Goal: Task Accomplishment & Management: Complete application form

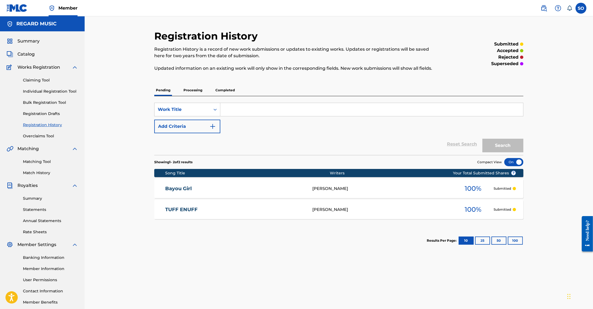
click at [35, 81] on link "Claiming Tool" at bounding box center [50, 81] width 55 height 6
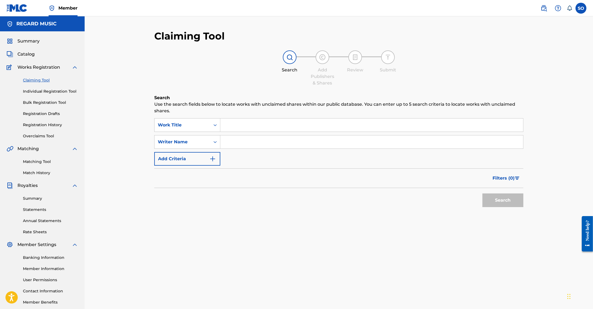
click at [239, 127] on input "Search Form" at bounding box center [371, 125] width 303 height 13
type input "plot twist"
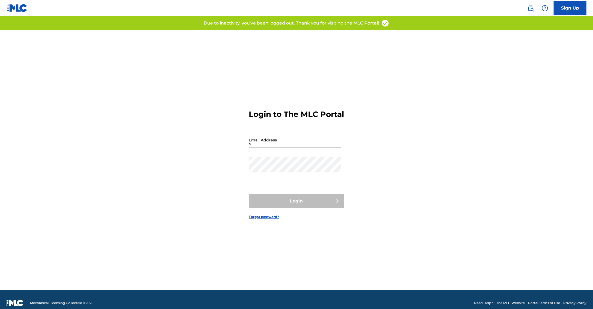
drag, startPoint x: 258, startPoint y: 151, endPoint x: 261, endPoint y: 153, distance: 3.3
click at [258, 148] on input "s" at bounding box center [295, 140] width 92 height 16
type input "[PERSON_NAME][EMAIL_ADDRESS][DOMAIN_NAME]"
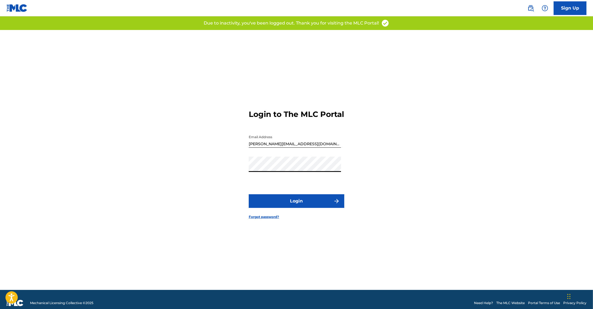
click at [249, 195] on button "Login" at bounding box center [297, 202] width 96 height 14
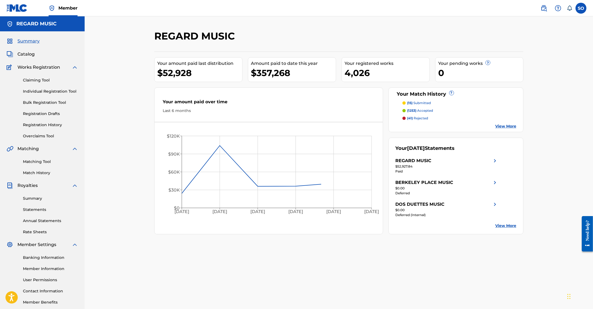
click at [31, 81] on link "Claiming Tool" at bounding box center [50, 81] width 55 height 6
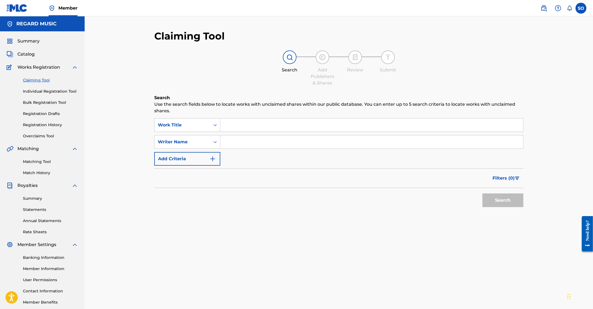
click at [255, 128] on input "Search Form" at bounding box center [371, 125] width 303 height 13
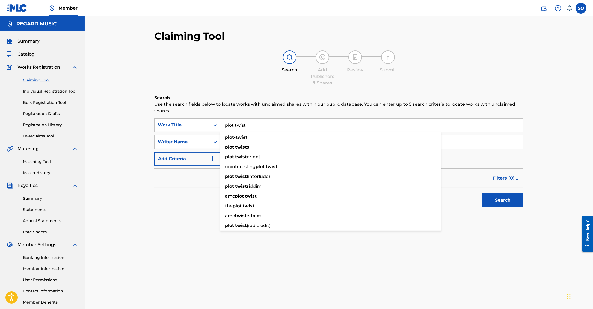
type input "plot twist"
drag, startPoint x: 257, startPoint y: 77, endPoint x: 225, endPoint y: 104, distance: 41.6
click at [257, 77] on div "Search Add Publishers & Shares Review Submit" at bounding box center [338, 68] width 369 height 36
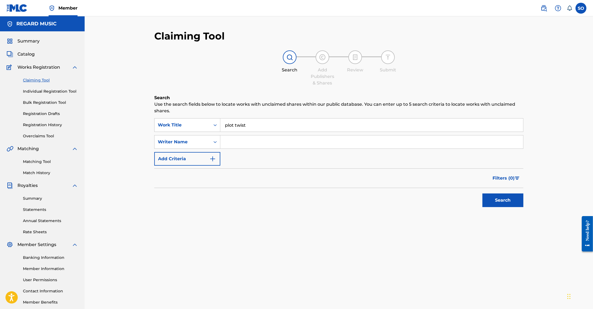
drag, startPoint x: 174, startPoint y: 161, endPoint x: 180, endPoint y: 160, distance: 6.4
click at [174, 161] on button "Add Criteria" at bounding box center [187, 159] width 66 height 14
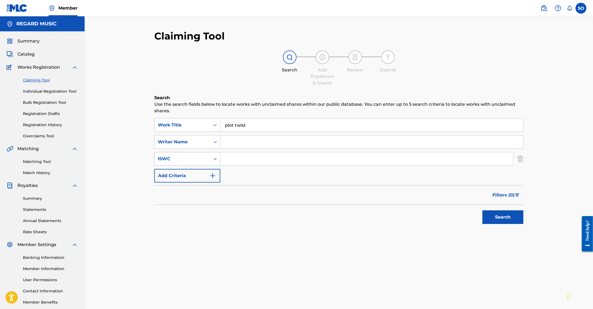
click at [185, 157] on div "ISWC" at bounding box center [182, 159] width 49 height 7
click at [233, 144] on input "Search Form" at bounding box center [371, 142] width 303 height 13
type input "laboz"
click at [511, 223] on button "Search" at bounding box center [502, 218] width 41 height 14
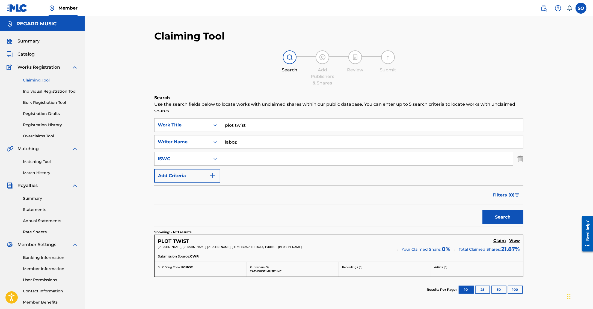
click at [514, 239] on h5 "View" at bounding box center [514, 241] width 11 height 5
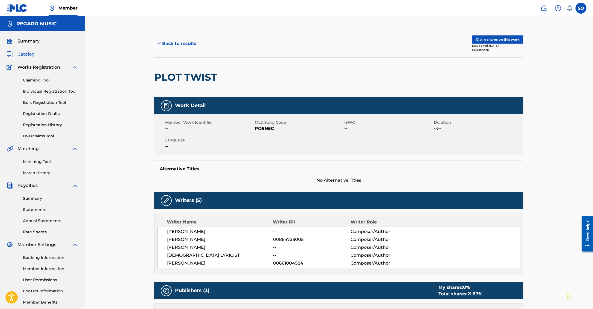
click at [506, 41] on button "Claim shares on this work" at bounding box center [497, 39] width 51 height 8
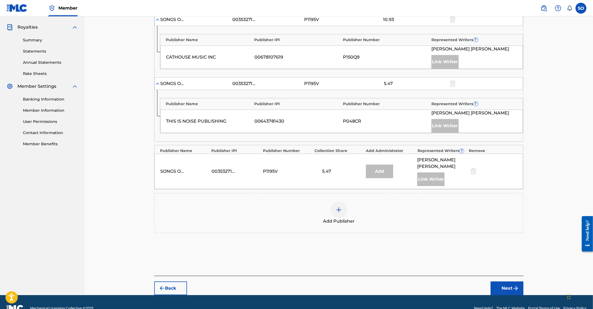
scroll to position [161, 0]
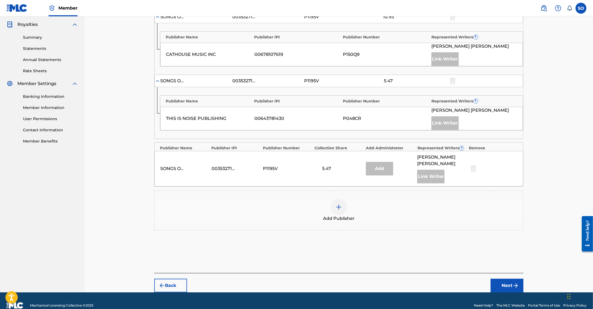
click at [341, 204] on img at bounding box center [338, 207] width 7 height 7
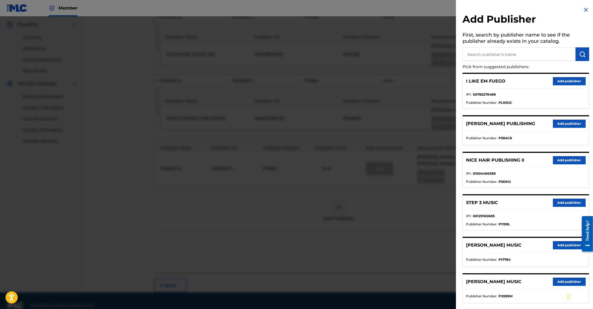
click at [482, 60] on input "text" at bounding box center [518, 54] width 113 height 14
type input "[PERSON_NAME]"
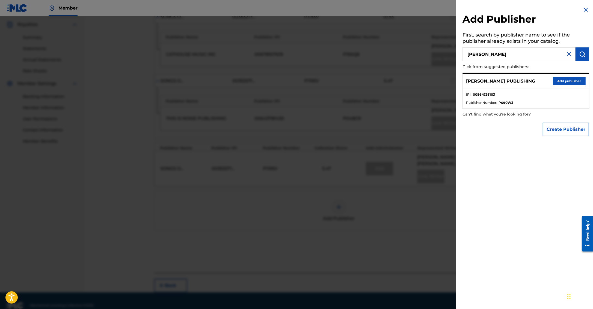
click at [559, 79] on button "Add publisher" at bounding box center [569, 81] width 33 height 8
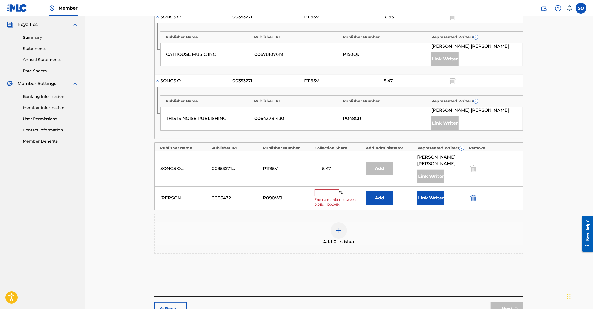
click at [385, 193] on button "Add" at bounding box center [379, 199] width 27 height 14
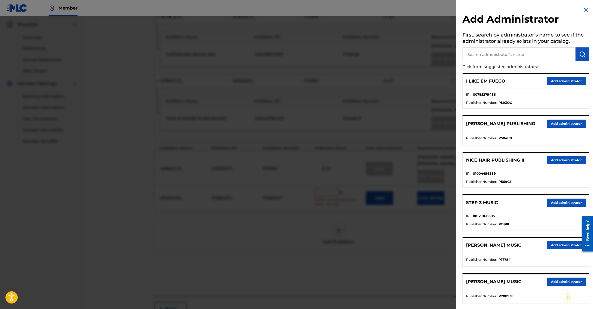
click at [482, 53] on input "text" at bounding box center [518, 54] width 113 height 14
type input "regard"
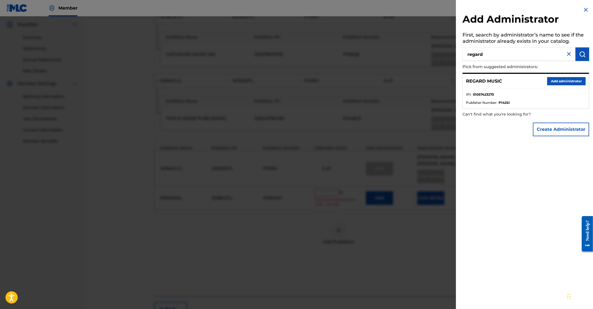
click at [554, 83] on button "Add administrator" at bounding box center [566, 81] width 38 height 8
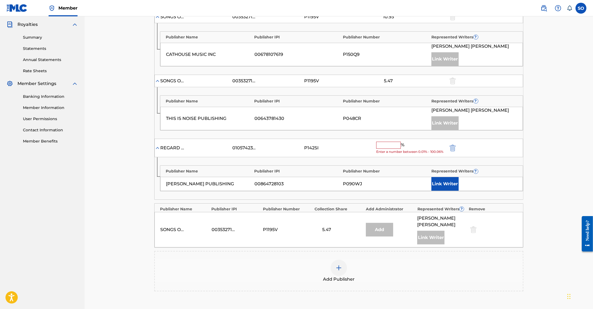
click at [388, 143] on input "text" at bounding box center [388, 145] width 25 height 7
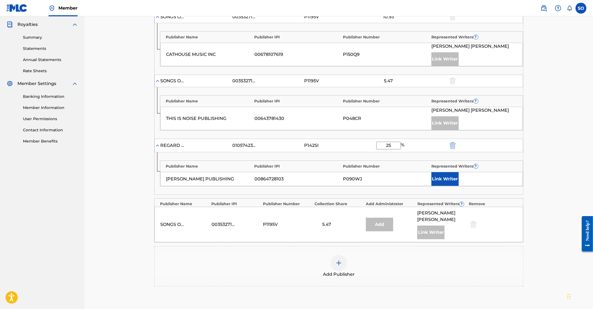
type input "25"
click at [539, 182] on div "Claiming Tool Search Add Publishers & Shares Review Submit Add Publishers & Sha…" at bounding box center [339, 102] width 508 height 494
click at [453, 183] on button "Link Writer" at bounding box center [444, 179] width 27 height 14
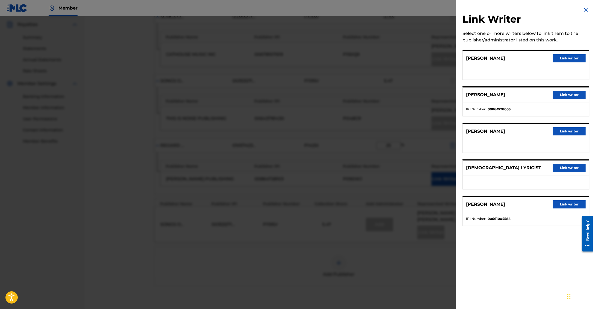
click at [565, 96] on button "Link writer" at bounding box center [569, 95] width 33 height 8
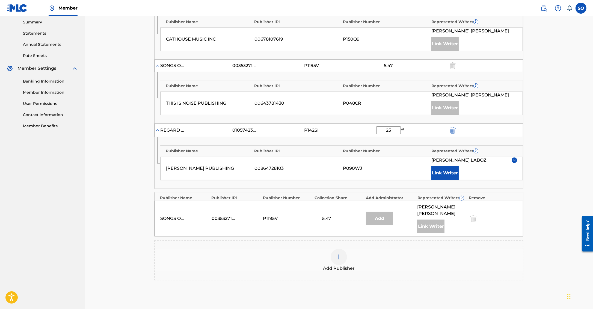
scroll to position [226, 0]
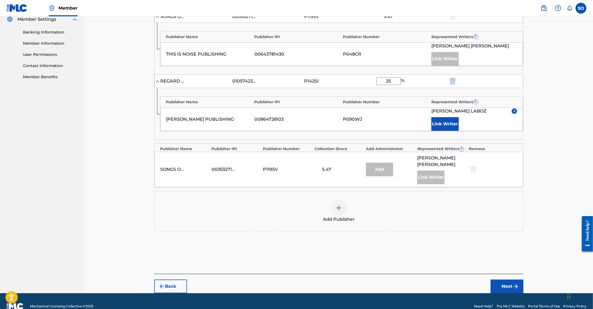
click at [508, 280] on button "Next" at bounding box center [506, 287] width 33 height 14
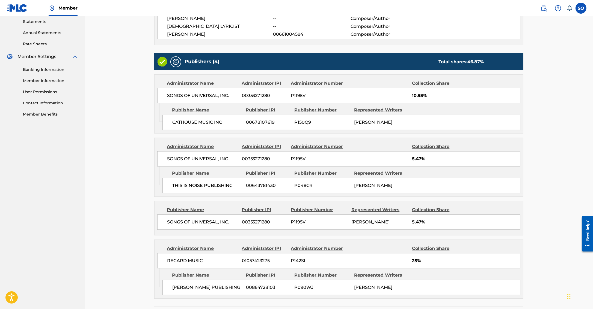
scroll to position [229, 0]
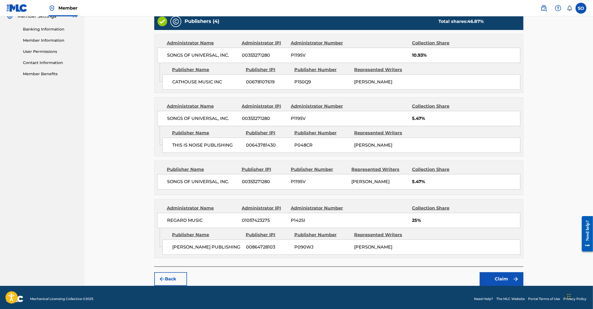
click at [503, 280] on button "Claim" at bounding box center [501, 280] width 44 height 14
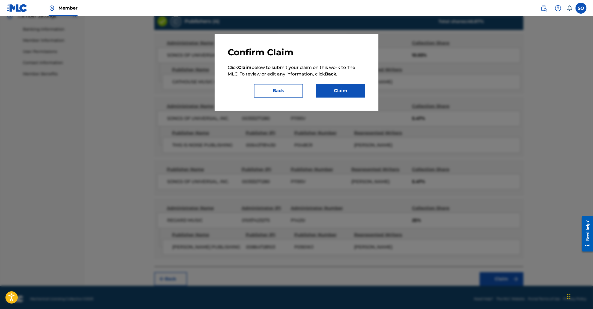
click at [324, 95] on button "Claim" at bounding box center [340, 91] width 49 height 14
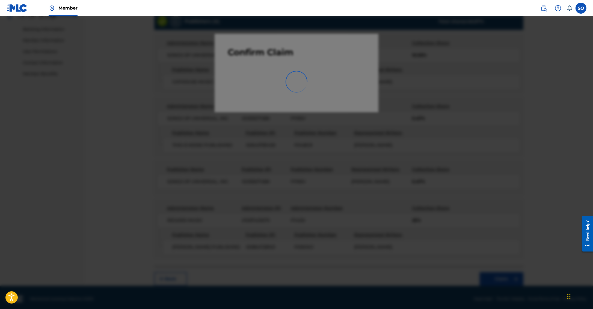
scroll to position [29, 0]
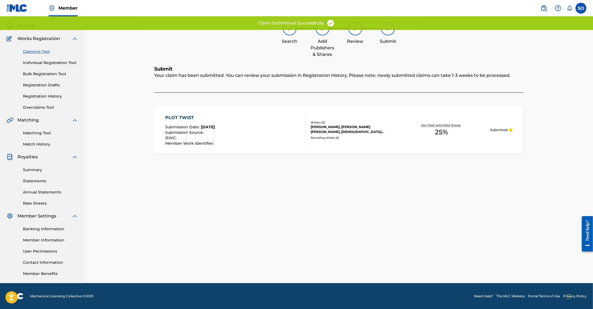
click at [38, 133] on link "Matching Tool" at bounding box center [50, 133] width 55 height 6
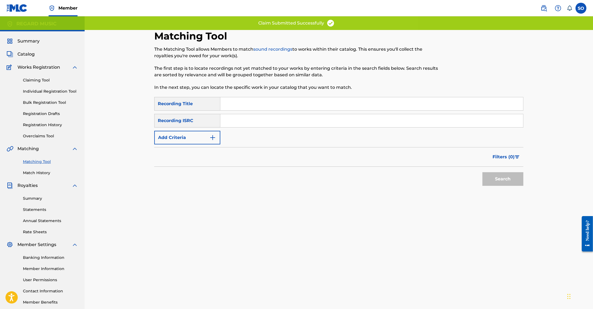
click at [237, 105] on input "Search Form" at bounding box center [371, 103] width 303 height 13
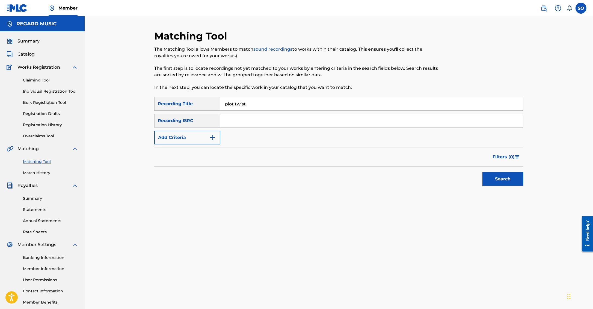
type input "plot twist"
click at [211, 141] on img "Search Form" at bounding box center [212, 138] width 7 height 7
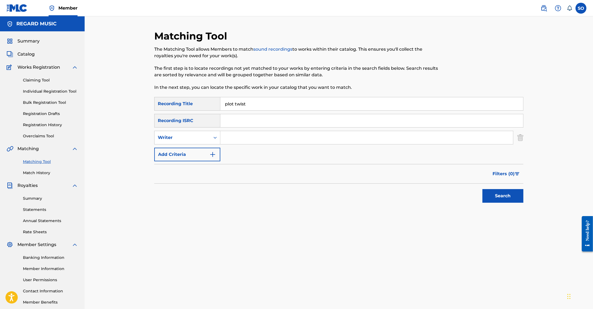
click at [239, 137] on input "Search Form" at bounding box center [366, 137] width 293 height 13
type input "atheart"
click at [207, 139] on div "Writer" at bounding box center [182, 138] width 56 height 10
drag, startPoint x: 180, startPoint y: 152, endPoint x: 188, endPoint y: 152, distance: 7.9
click at [180, 152] on div "Recording Artist" at bounding box center [186, 152] width 65 height 14
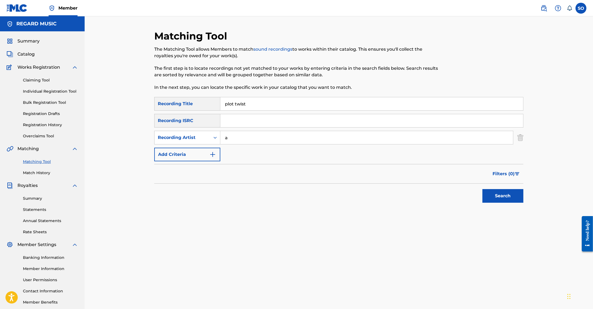
click at [230, 143] on input "a" at bounding box center [366, 137] width 293 height 13
type input "atheart"
click at [334, 181] on div "Filters ( 0 )" at bounding box center [338, 174] width 369 height 20
click at [508, 192] on button "Search" at bounding box center [502, 196] width 41 height 14
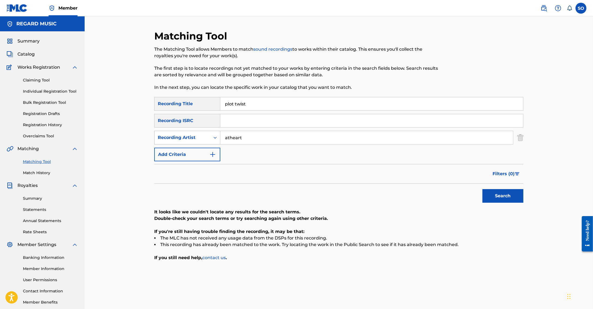
drag, startPoint x: 257, startPoint y: 139, endPoint x: 195, endPoint y: 136, distance: 62.3
click at [195, 136] on div "SearchWithCriteriad3db5e44-962d-4a10-be99-5371e4b36a7a Recording Artist atheart" at bounding box center [338, 138] width 369 height 14
click at [495, 192] on button "Search" at bounding box center [502, 196] width 41 height 14
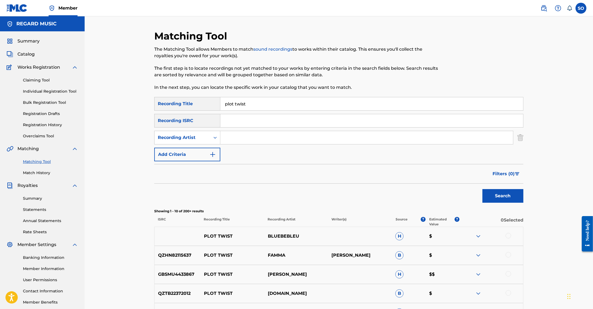
drag, startPoint x: 258, startPoint y: 103, endPoint x: 208, endPoint y: 101, distance: 49.2
click at [208, 101] on div "SearchWithCriteria34041a33-091f-4c88-8726-d77c7bcac6ad Recording Title plot twi…" at bounding box center [338, 104] width 369 height 14
click at [236, 141] on input "Search Form" at bounding box center [366, 137] width 293 height 13
type input "fetish"
click at [482, 189] on button "Search" at bounding box center [502, 196] width 41 height 14
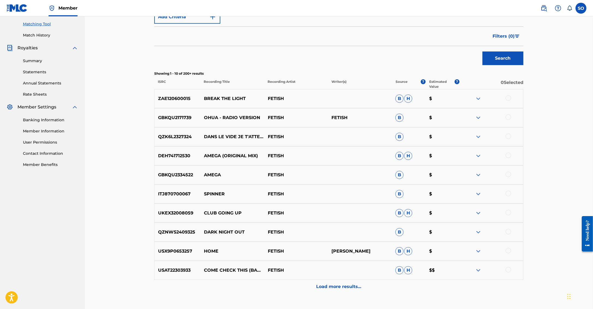
scroll to position [175, 0]
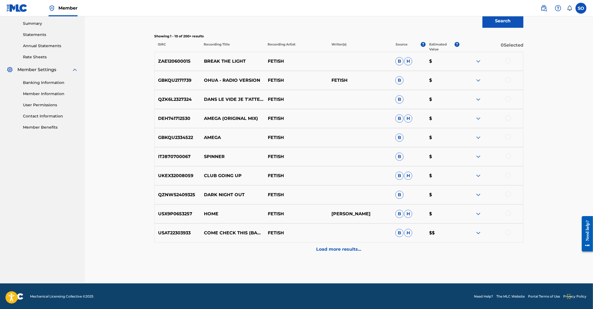
drag, startPoint x: 316, startPoint y: 251, endPoint x: 320, endPoint y: 250, distance: 3.9
click at [315, 251] on div "Load more results..." at bounding box center [338, 250] width 369 height 14
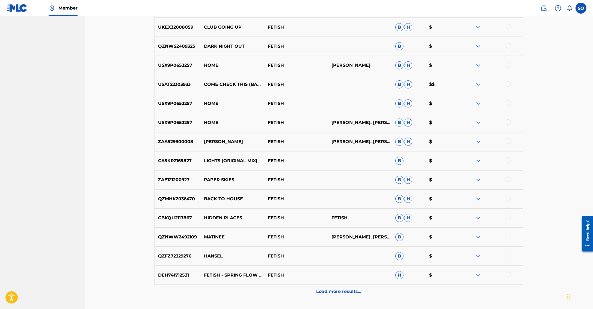
scroll to position [366, 0]
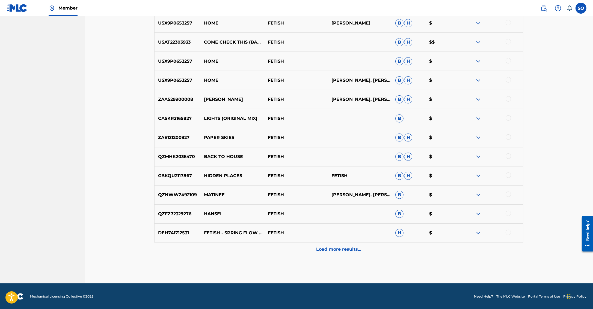
drag, startPoint x: 327, startPoint y: 251, endPoint x: 347, endPoint y: 248, distance: 20.1
click at [327, 251] on p "Load more results..." at bounding box center [338, 249] width 45 height 7
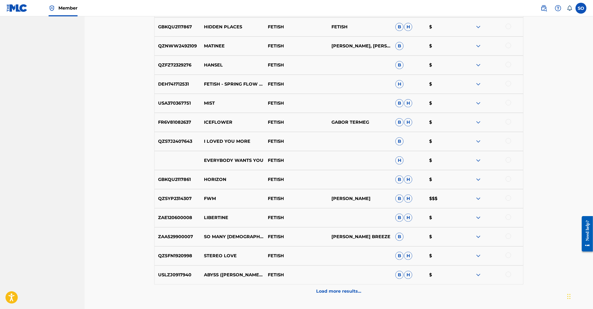
scroll to position [557, 0]
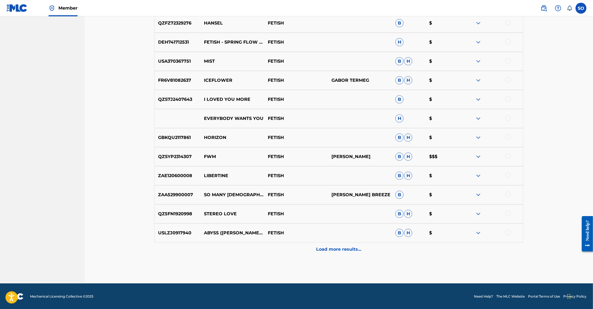
click at [338, 255] on div "Load more results..." at bounding box center [338, 250] width 369 height 14
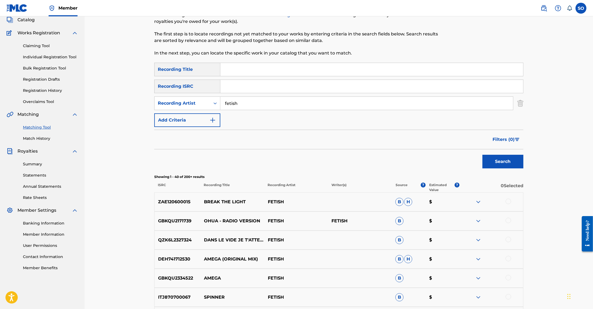
scroll to position [0, 0]
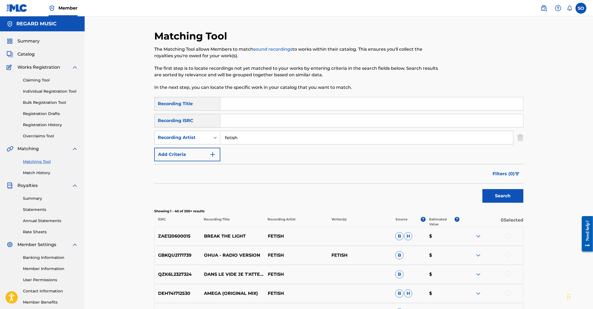
click at [545, 9] on img at bounding box center [543, 8] width 7 height 7
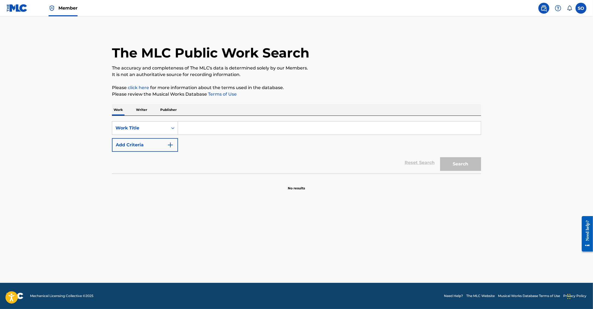
click at [143, 108] on p "Writer" at bounding box center [141, 109] width 14 height 11
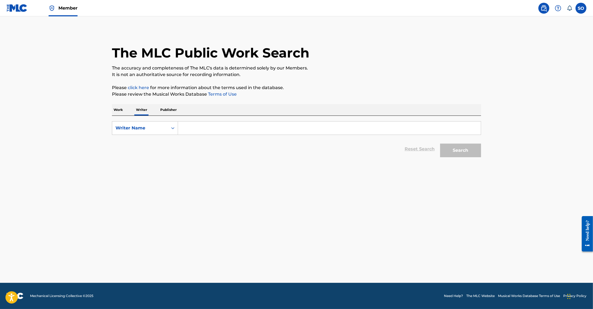
click at [207, 127] on input "Search Form" at bounding box center [329, 128] width 303 height 13
click at [440, 144] on button "Search" at bounding box center [460, 151] width 41 height 14
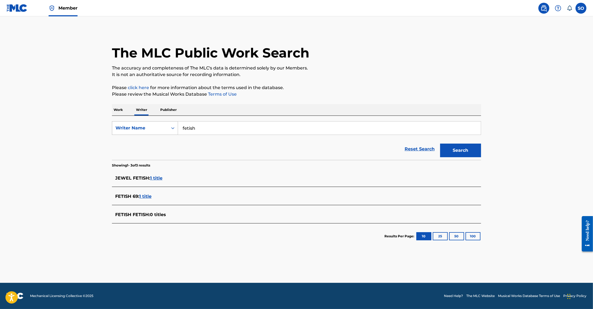
drag, startPoint x: 208, startPoint y: 129, endPoint x: 167, endPoint y: 128, distance: 40.9
click at [168, 128] on div "SearchWithCriteriaf48438ba-679b-49db-b0bc-1b00fbf1e7df Writer Name fetish" at bounding box center [296, 128] width 369 height 14
drag, startPoint x: 192, startPoint y: 139, endPoint x: 195, endPoint y: 139, distance: 3.0
click at [192, 139] on span "Search Form" at bounding box center [192, 140] width 1 height 5
click at [454, 150] on button "Search" at bounding box center [460, 151] width 41 height 14
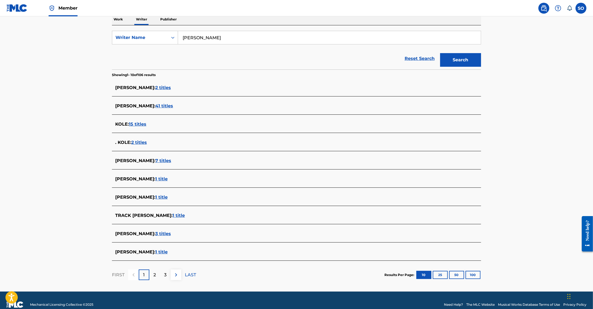
scroll to position [99, 0]
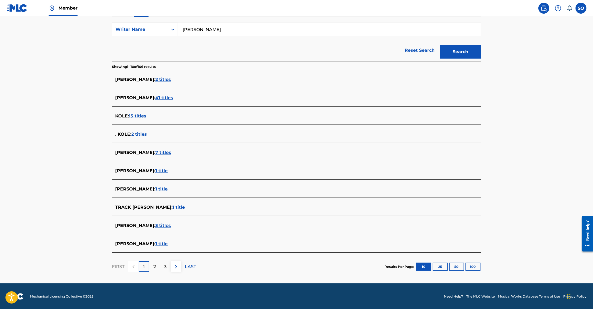
click at [440, 264] on button "25" at bounding box center [440, 267] width 15 height 8
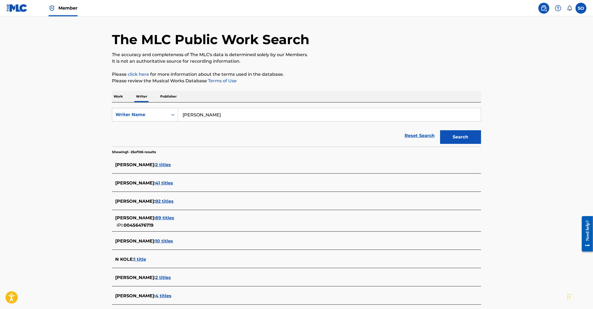
scroll to position [0, 0]
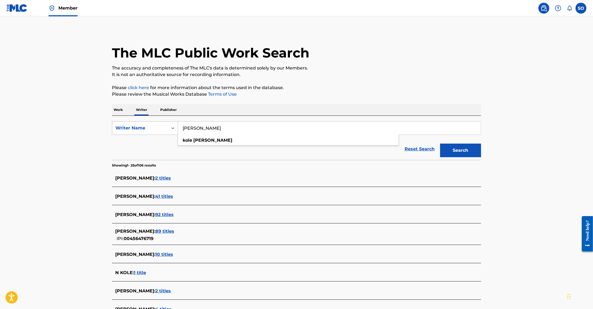
drag, startPoint x: 192, startPoint y: 128, endPoint x: 168, endPoint y: 129, distance: 24.1
click at [169, 129] on div "SearchWithCriteriaf48438ba-679b-49db-b0bc-1b00fbf1e7df Writer Name [PERSON_NAME…" at bounding box center [296, 128] width 369 height 14
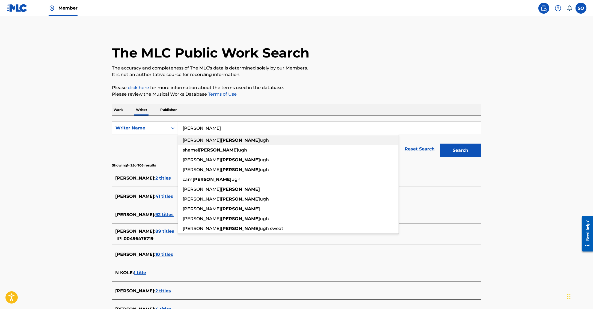
click at [216, 126] on input "[PERSON_NAME]" at bounding box center [329, 128] width 303 height 13
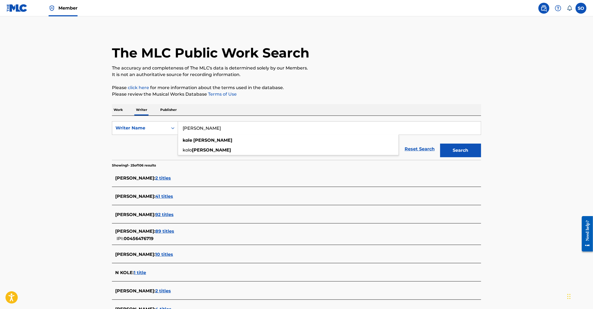
type input "[PERSON_NAME]"
click at [440, 144] on button "Search" at bounding box center [460, 151] width 41 height 14
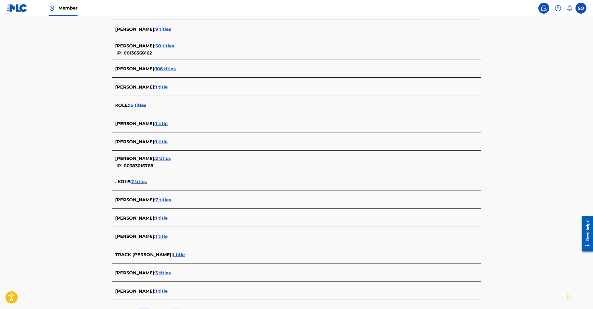
scroll to position [382, 0]
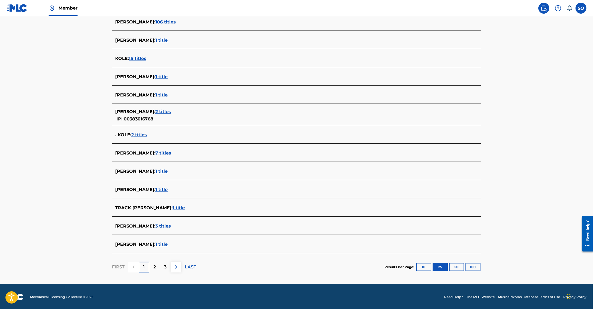
drag, startPoint x: 154, startPoint y: 268, endPoint x: 220, endPoint y: 241, distance: 71.7
click at [154, 267] on p "2" at bounding box center [154, 267] width 2 height 7
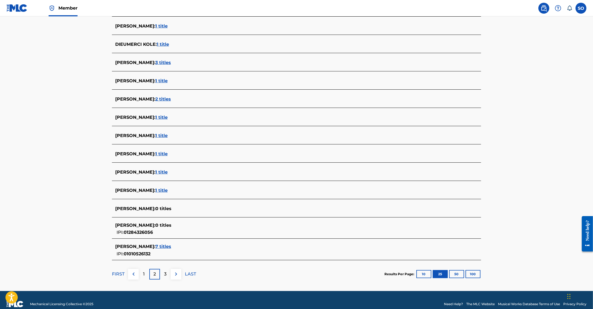
scroll to position [400, 0]
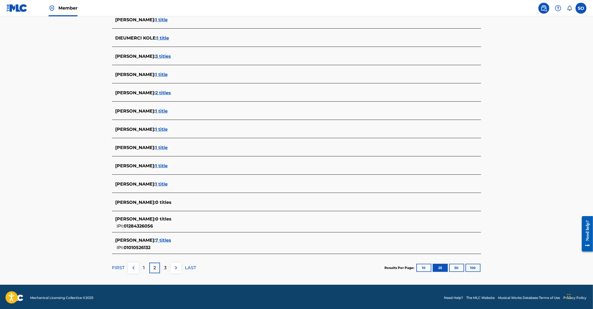
drag, startPoint x: 161, startPoint y: 267, endPoint x: 237, endPoint y: 243, distance: 79.8
click at [161, 267] on div "3" at bounding box center [165, 268] width 11 height 11
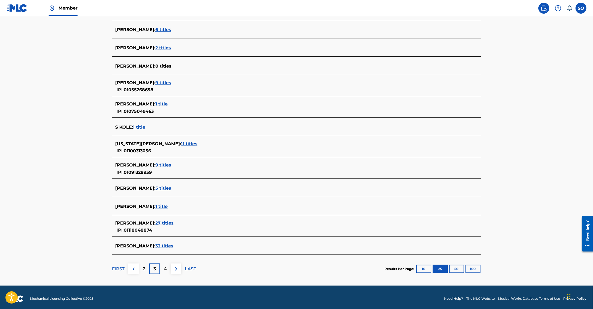
scroll to position [403, 0]
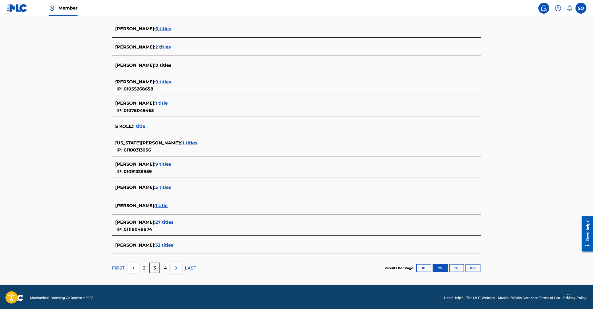
click at [120, 265] on p "FIRST" at bounding box center [118, 268] width 13 height 7
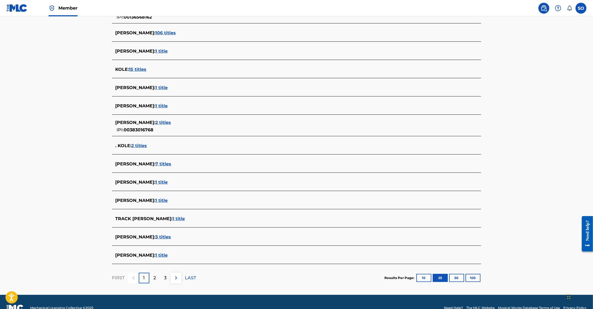
scroll to position [382, 0]
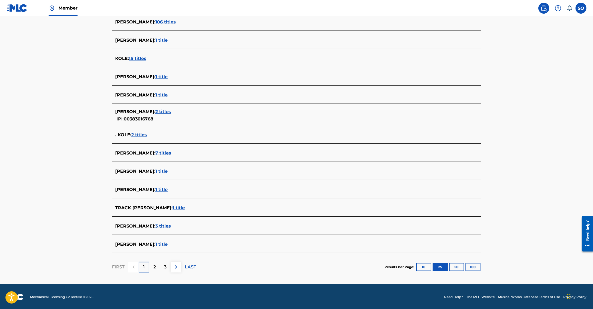
click at [160, 227] on span "3 titles" at bounding box center [163, 226] width 16 height 5
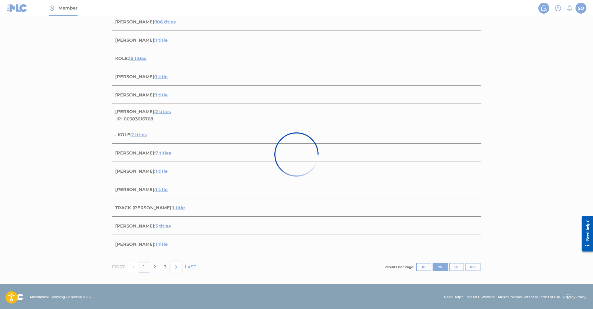
scroll to position [56, 0]
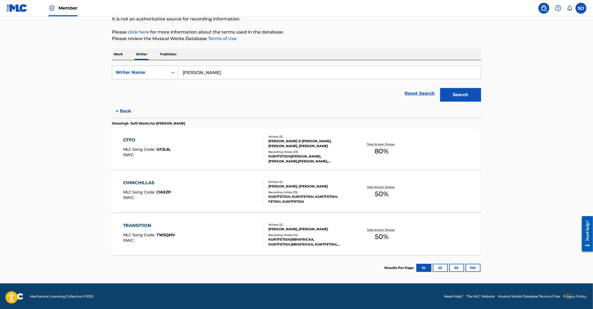
click at [252, 144] on div "GTFO MLC Song Code : GF2L5L ISWC :" at bounding box center [193, 149] width 140 height 25
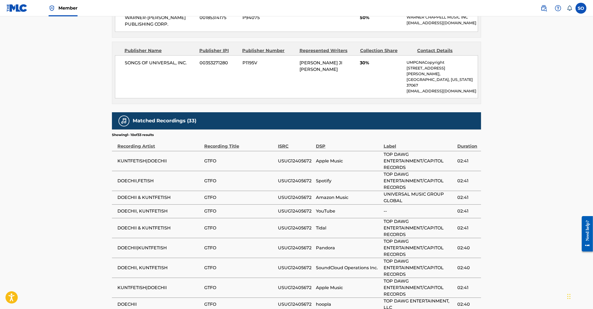
scroll to position [292, 0]
